Goal: Complete application form

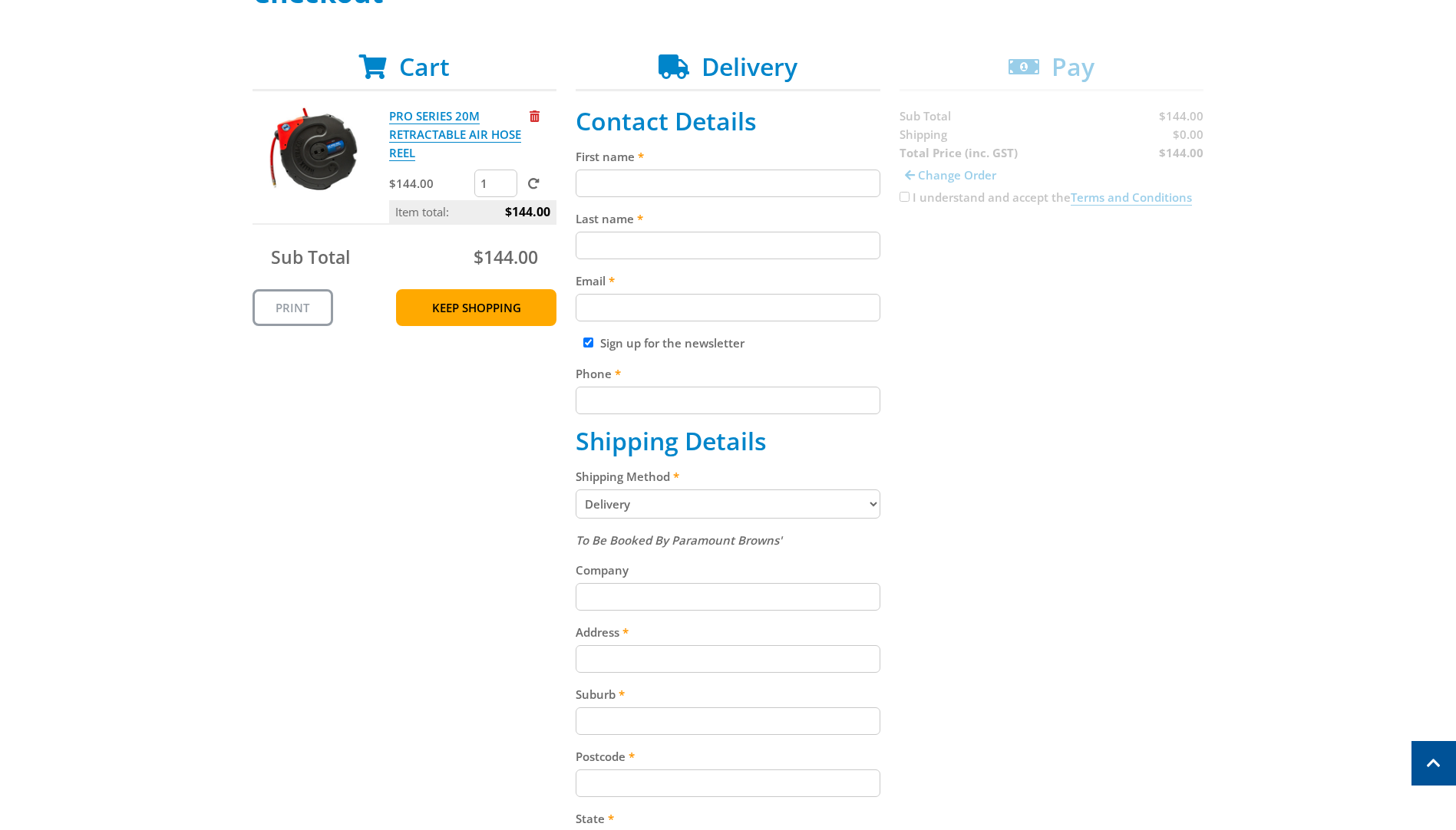
scroll to position [230, 0]
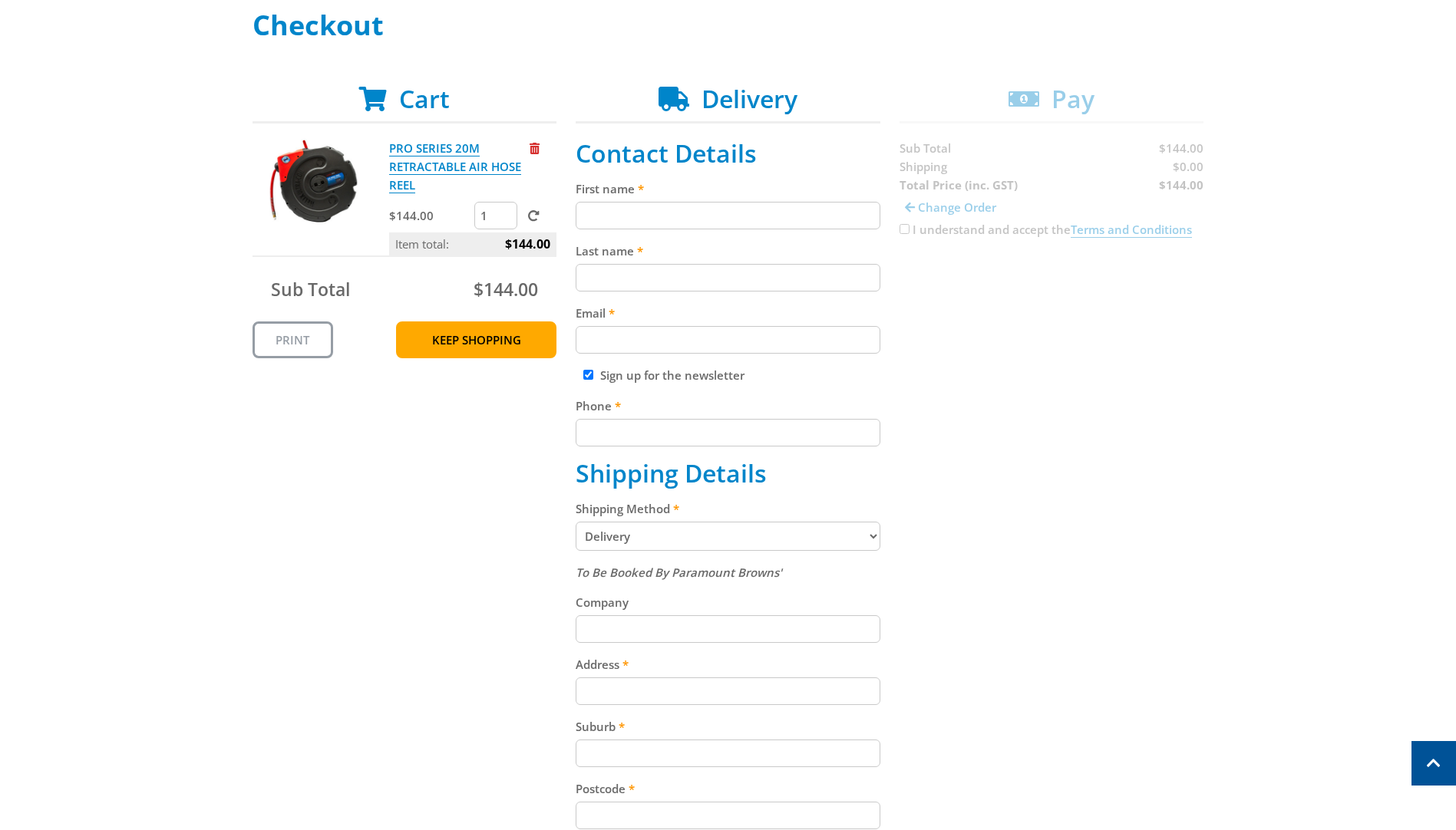
click at [717, 215] on input "First name" at bounding box center [728, 215] width 305 height 28
type input "[PERSON_NAME]"
type input "[EMAIL_ADDRESS][DOMAIN_NAME]"
type input "0412532079"
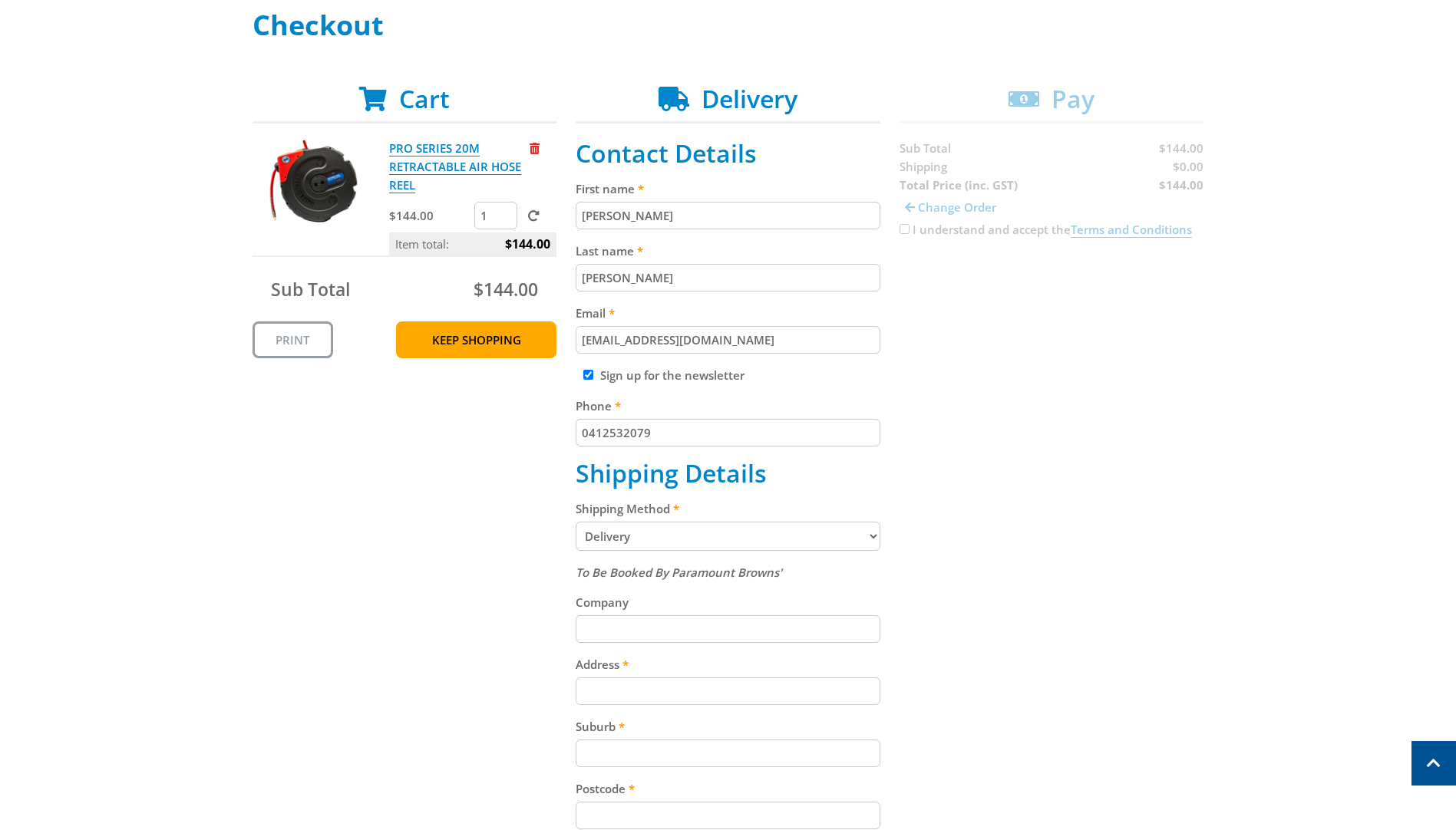
type input "[GEOGRAPHIC_DATA]"
type input "nuriootpa"
type input "5355"
select select "SA"
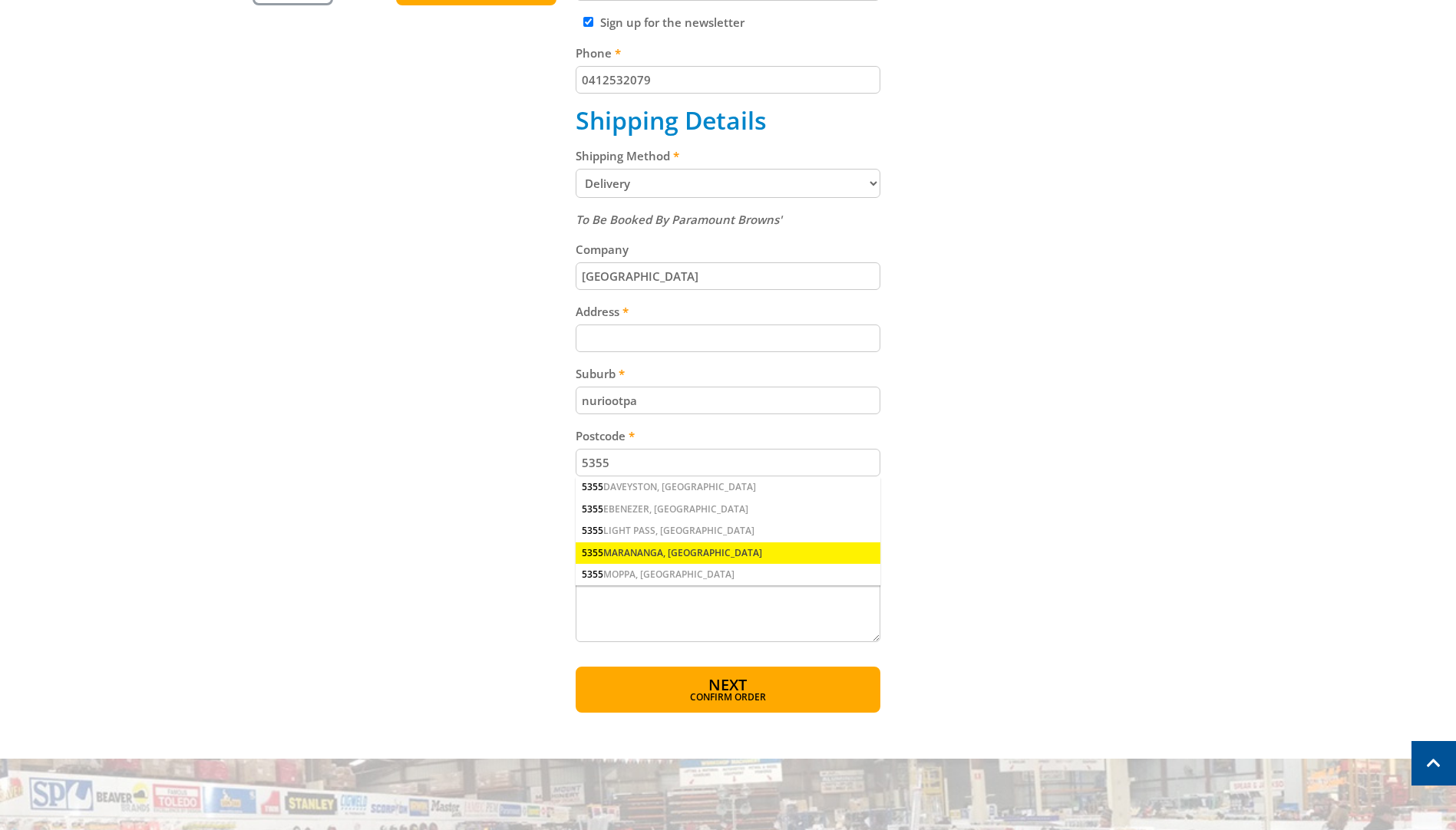
scroll to position [537, 0]
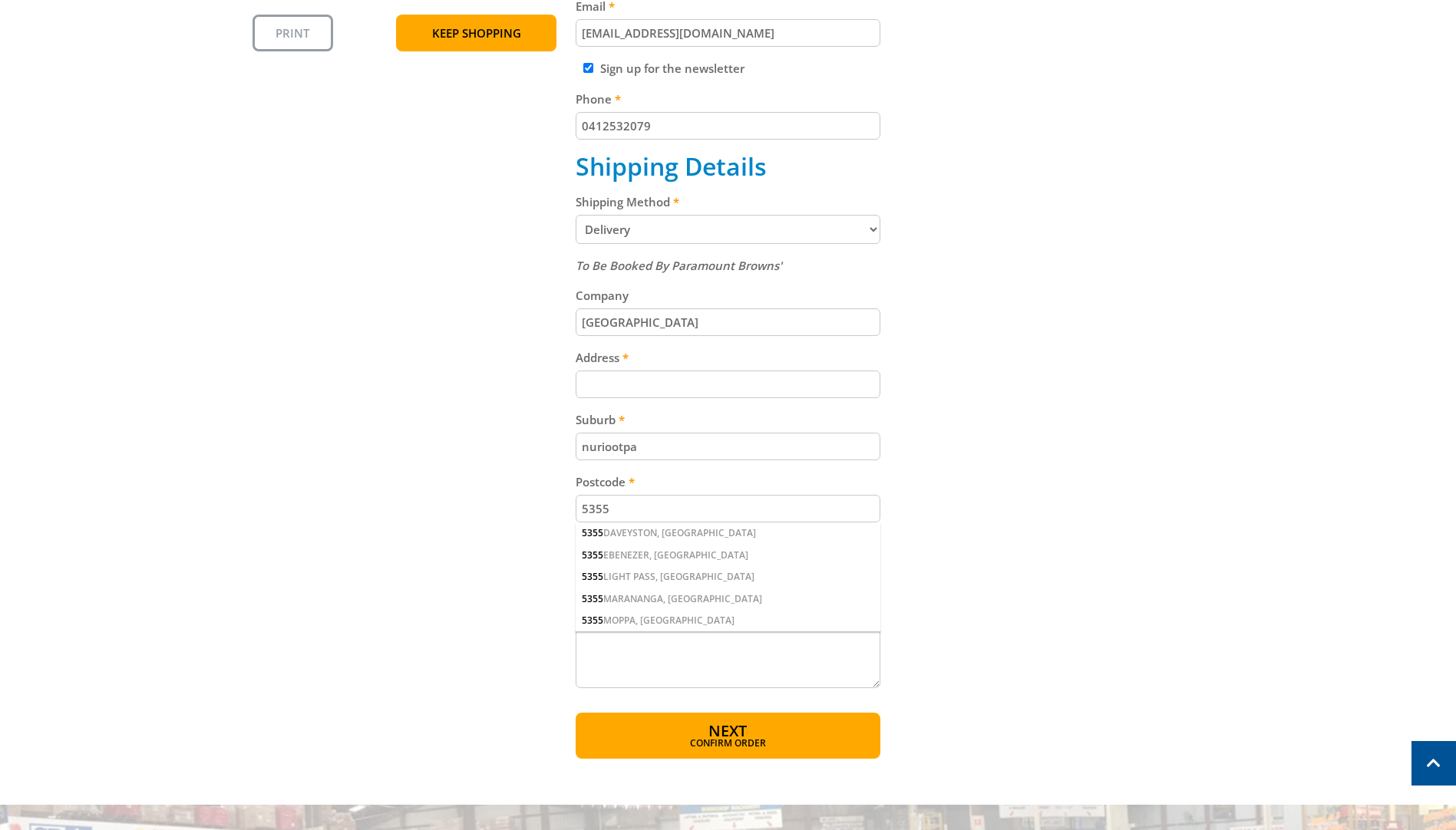
drag, startPoint x: 666, startPoint y: 506, endPoint x: 537, endPoint y: 507, distance: 129.0
click at [537, 507] on div "Cart PRO SERIES 20M RETRACTABLE AIR HOSE REEL $144.00 1 Item total: $144.00 Sub…" at bounding box center [728, 267] width 952 height 981
type input "5355"
type input "Nuriootpa"
click at [978, 447] on div "Cart PRO SERIES 20M RETRACTABLE AIR HOSE REEL $144.00 1 Item total: $144.00 Sub…" at bounding box center [728, 267] width 952 height 981
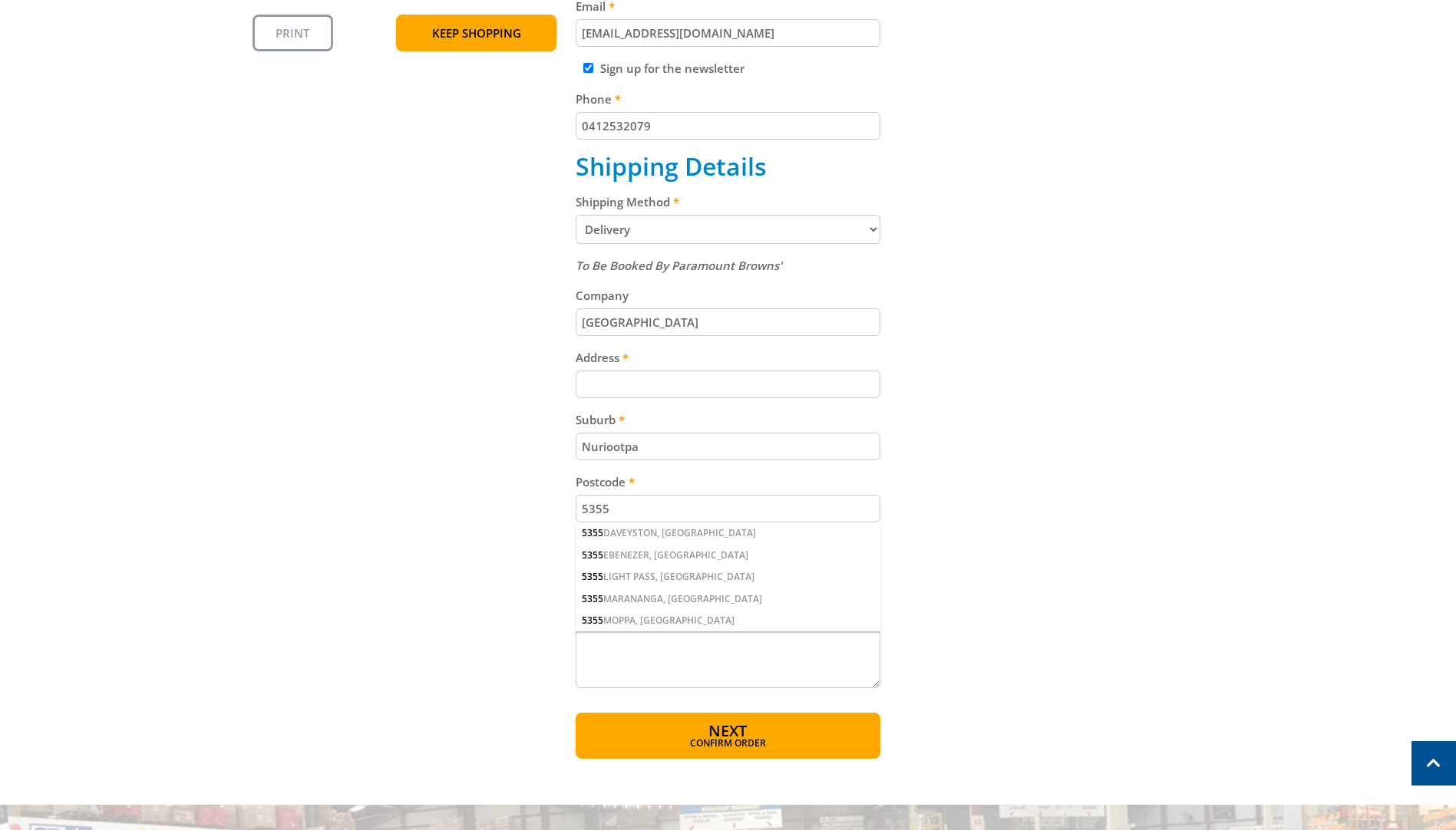
click at [639, 388] on input "Address" at bounding box center [728, 384] width 305 height 28
type input "[STREET_ADDRESS]"
click at [612, 510] on input "5355" at bounding box center [728, 509] width 305 height 28
click at [626, 510] on input "5355" at bounding box center [728, 509] width 305 height 28
click at [497, 447] on div "Cart PRO SERIES 20M RETRACTABLE AIR HOSE REEL $144.00 1 Item total: $144.00 Sub…" at bounding box center [728, 267] width 952 height 981
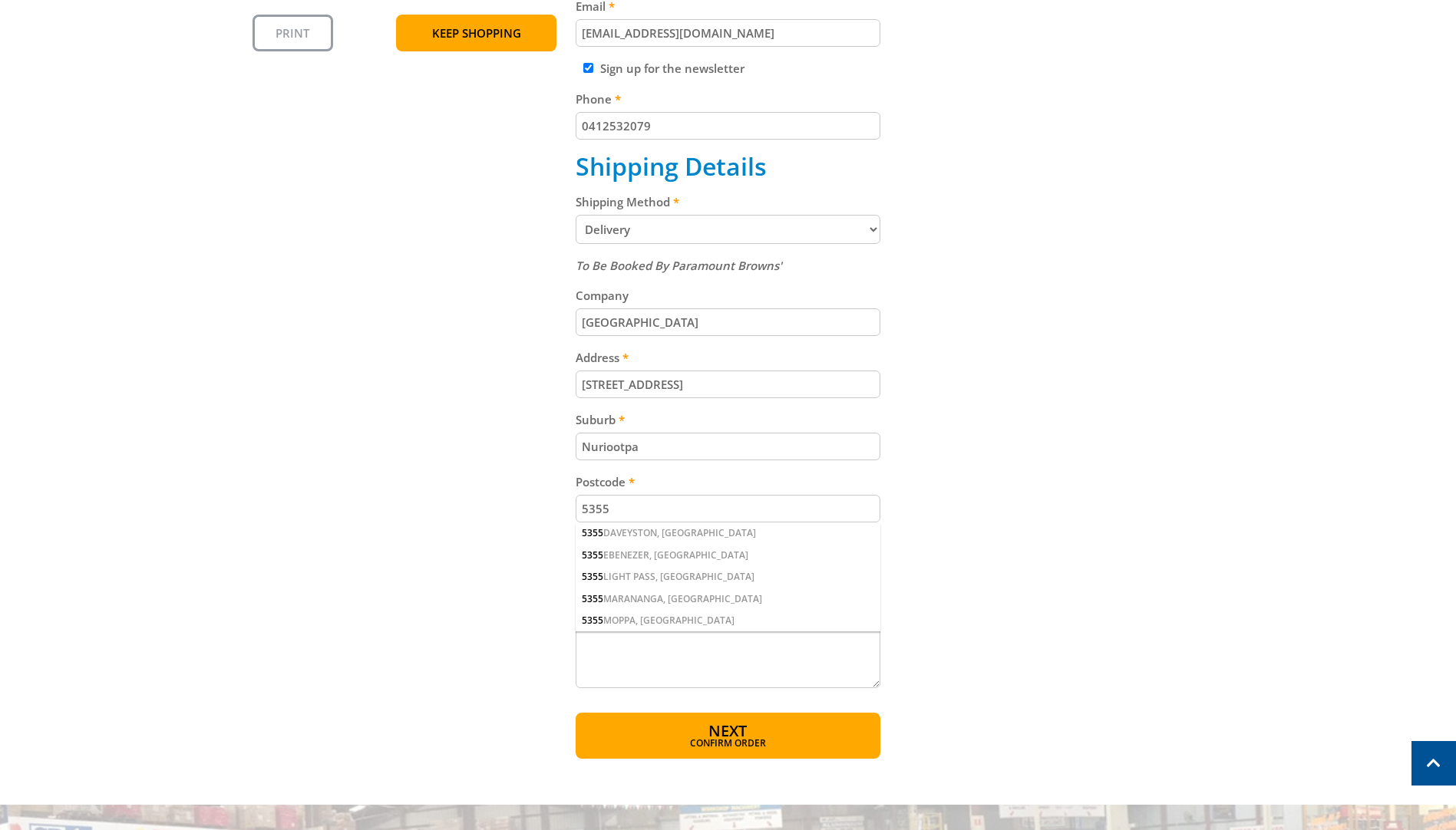
click at [742, 228] on select "Pickup from Gepps Cross Delivery" at bounding box center [728, 229] width 305 height 29
select select "Pickup"
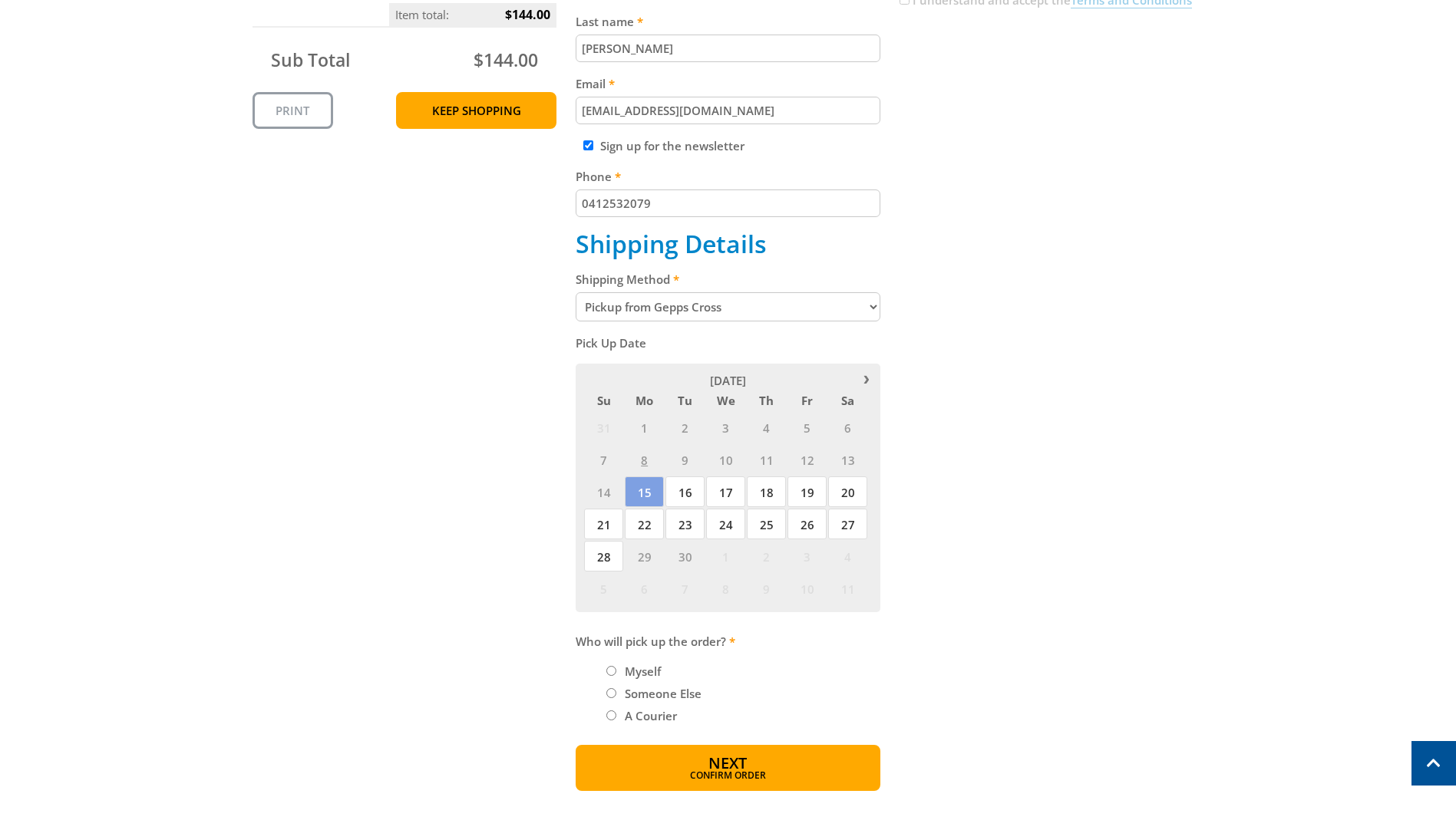
scroll to position [461, 0]
click at [611, 689] on input "Someone Else" at bounding box center [611, 692] width 10 height 10
radio input "true"
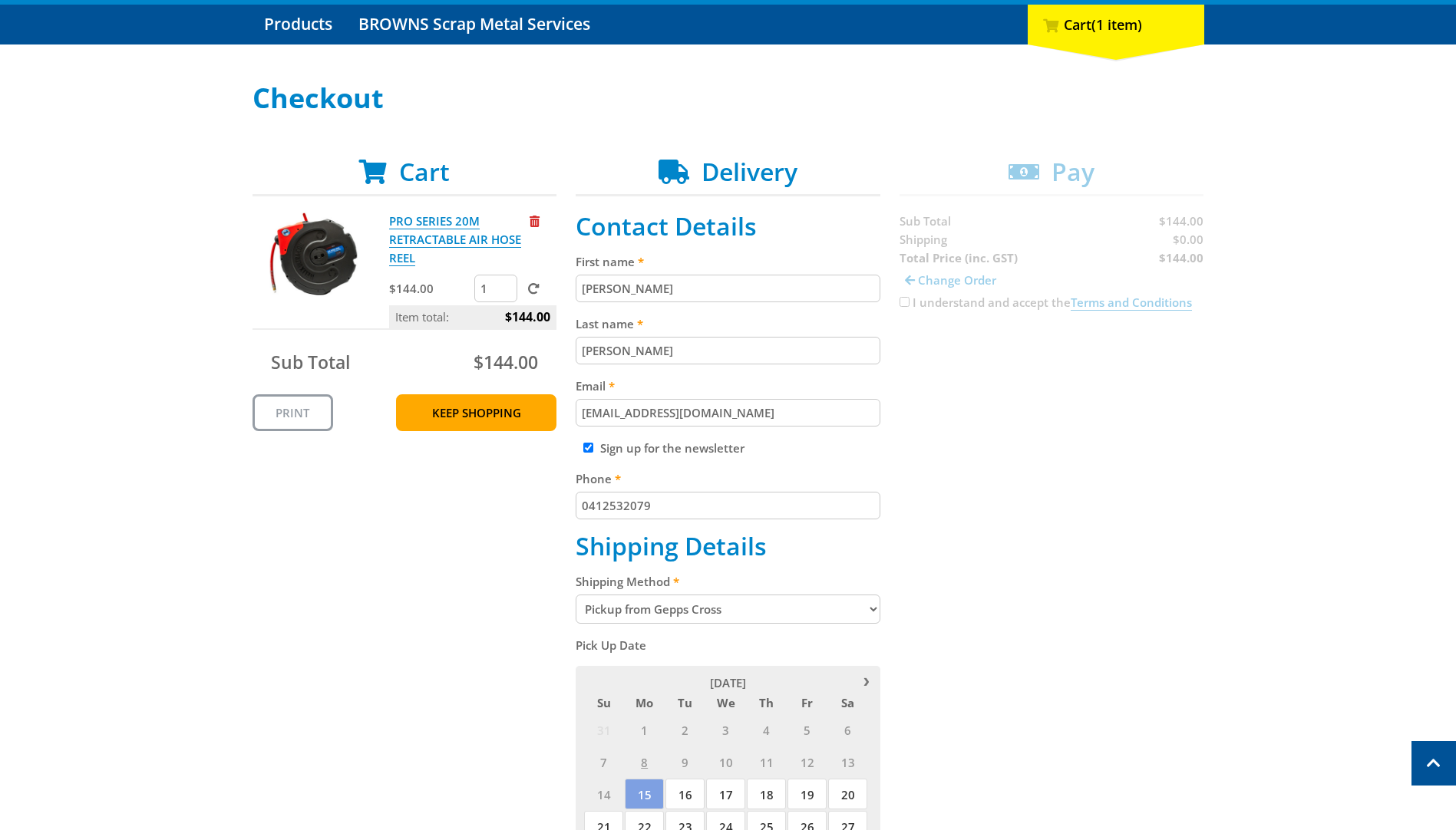
scroll to position [0, 0]
